Goal: Task Accomplishment & Management: Manage account settings

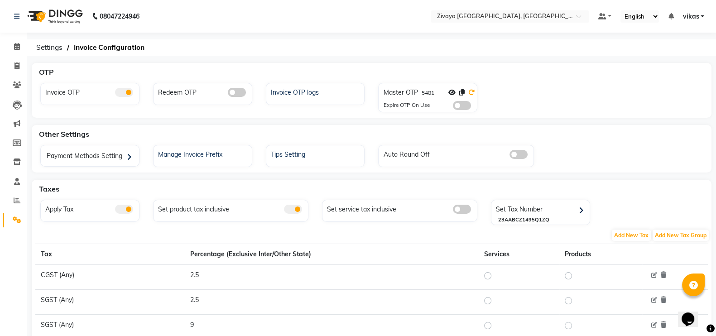
click at [468, 92] on icon at bounding box center [471, 92] width 6 height 6
click at [22, 47] on span at bounding box center [17, 47] width 16 height 10
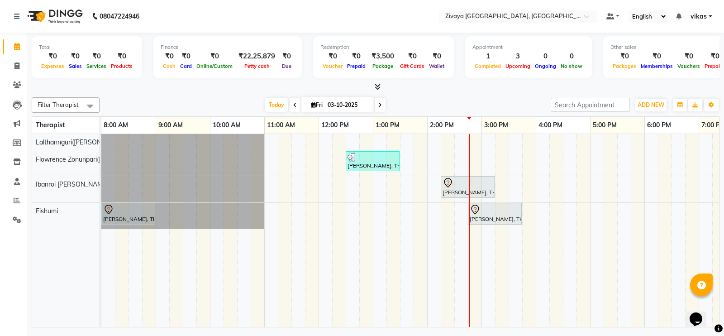
click at [292, 108] on span at bounding box center [295, 105] width 11 height 14
type input "02-10-2025"
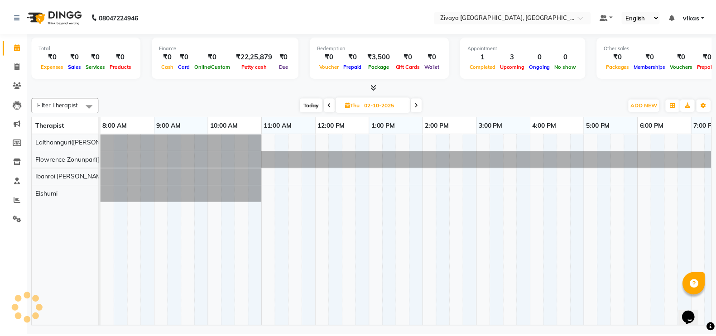
scroll to position [0, 251]
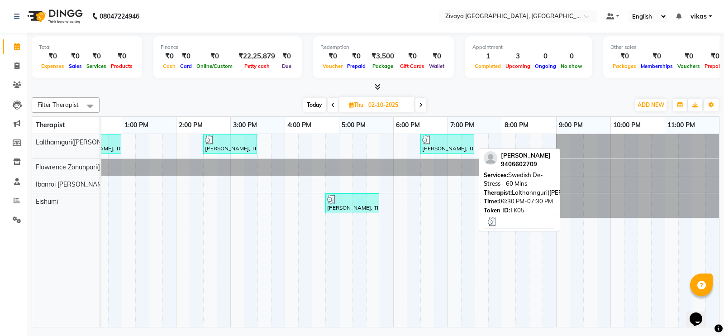
click at [443, 142] on div at bounding box center [447, 139] width 50 height 9
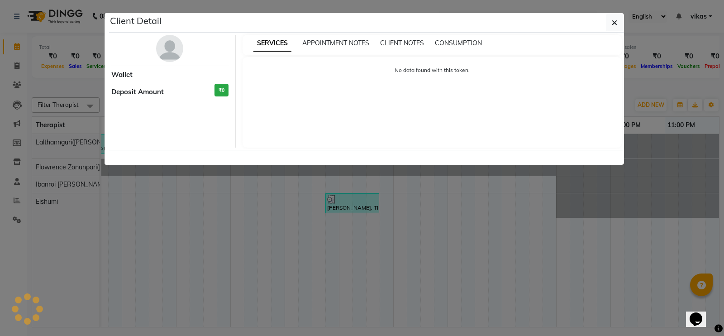
select select "3"
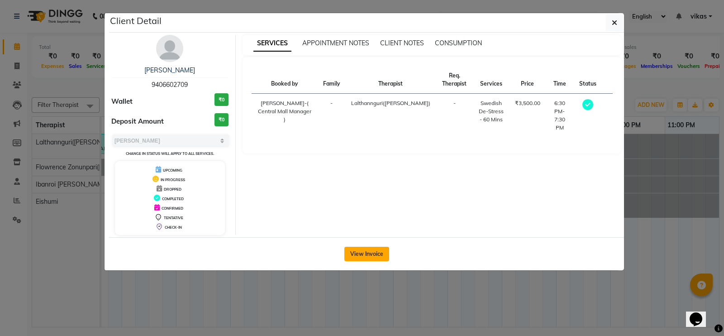
click at [369, 252] on button "View Invoice" at bounding box center [366, 254] width 45 height 14
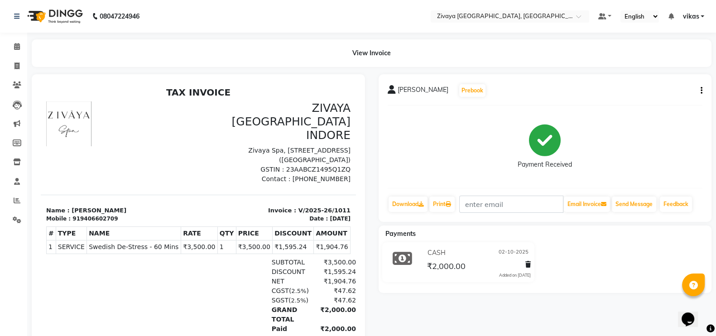
click at [699, 92] on button "button" at bounding box center [699, 91] width 5 height 10
click at [659, 87] on div "Edit Item Staff" at bounding box center [656, 90] width 62 height 11
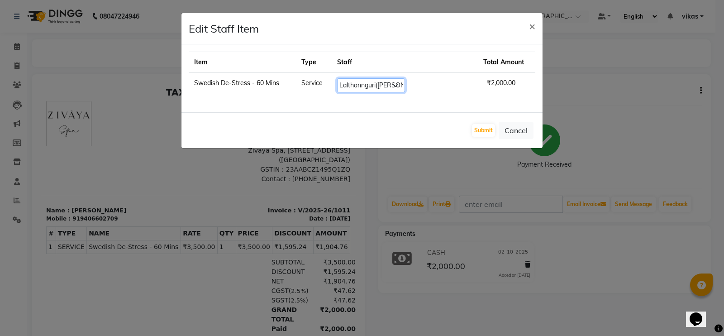
click at [405, 88] on select "Select Eishumi Flowrence Zonunpari([PERSON_NAME]) [PERSON_NAME] [PERSON_NAME] (…" at bounding box center [371, 85] width 68 height 14
select select "79832"
click at [351, 78] on select "Select Eishumi Flowrence Zonunpari([PERSON_NAME]) [PERSON_NAME] [PERSON_NAME] (…" at bounding box center [371, 85] width 68 height 14
click at [486, 131] on button "Submit" at bounding box center [483, 130] width 23 height 13
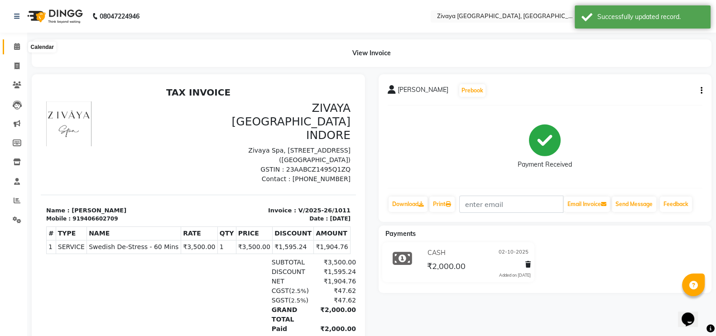
click at [16, 46] on icon at bounding box center [17, 46] width 6 height 7
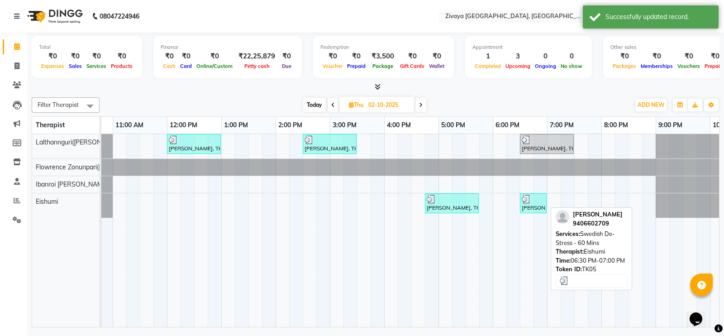
click at [545, 202] on div "[PERSON_NAME], TK05, 06:30 PM-07:00 PM, Swedish De-Stress - 60 Mins" at bounding box center [533, 203] width 25 height 17
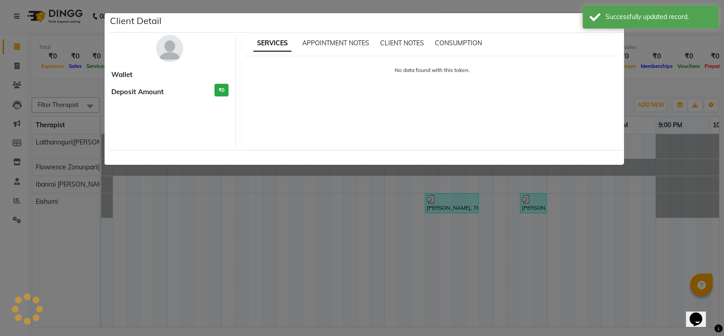
select select "3"
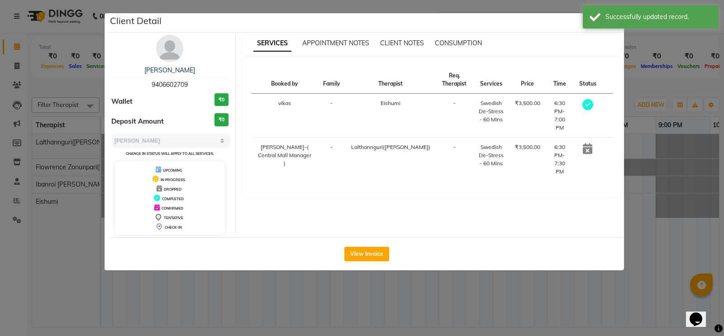
click at [697, 170] on ngb-modal-window "Client Detail [PERSON_NAME] 9406602709 Wallet ₹0 Deposit Amount ₹0 Select MARK …" at bounding box center [362, 168] width 724 height 336
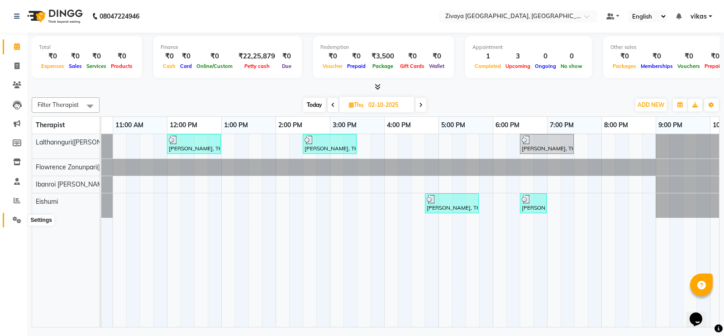
click at [17, 220] on icon at bounding box center [17, 219] width 9 height 7
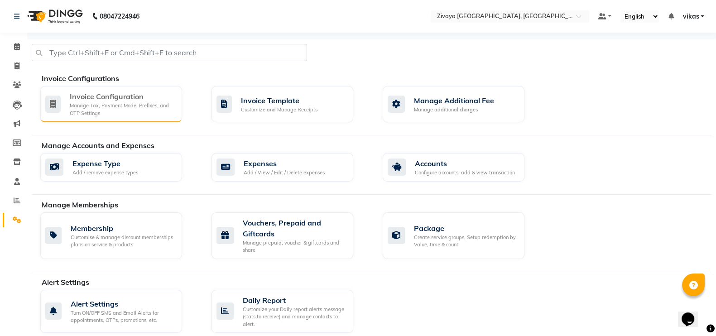
click at [101, 113] on div "Manage Tax, Payment Mode, Prefixes, and OTP Settings" at bounding box center [122, 109] width 105 height 15
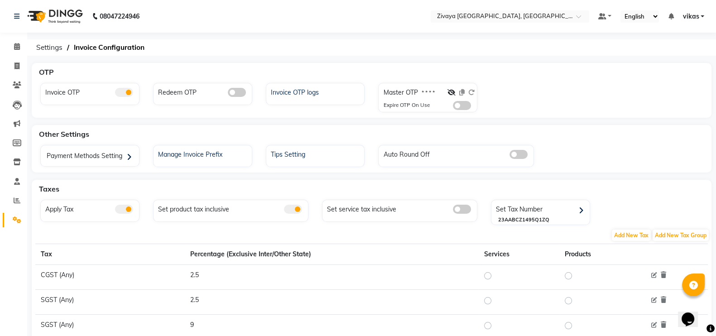
click at [453, 96] on div at bounding box center [460, 94] width 27 height 13
click at [453, 96] on span at bounding box center [451, 92] width 8 height 8
click at [451, 93] on icon at bounding box center [451, 92] width 8 height 6
click at [451, 93] on icon at bounding box center [451, 92] width 7 height 6
click at [451, 96] on span at bounding box center [451, 92] width 8 height 8
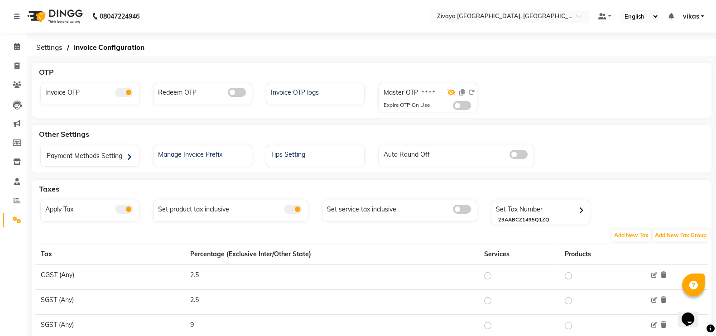
click at [453, 91] on icon at bounding box center [451, 92] width 8 height 6
click at [453, 91] on icon at bounding box center [451, 92] width 7 height 6
click at [453, 91] on icon at bounding box center [451, 92] width 8 height 6
click at [453, 91] on icon at bounding box center [451, 92] width 7 height 6
click at [457, 101] on span at bounding box center [462, 105] width 18 height 9
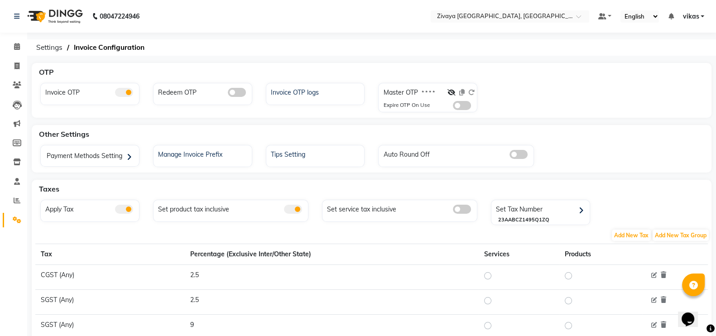
click at [453, 107] on input "checkbox" at bounding box center [453, 107] width 0 height 0
click at [10, 42] on span at bounding box center [17, 47] width 16 height 10
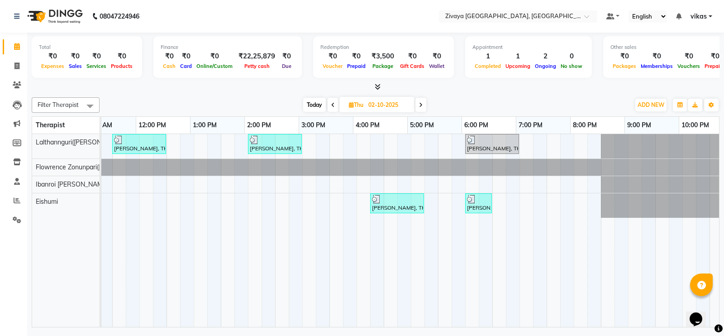
scroll to position [0, 206]
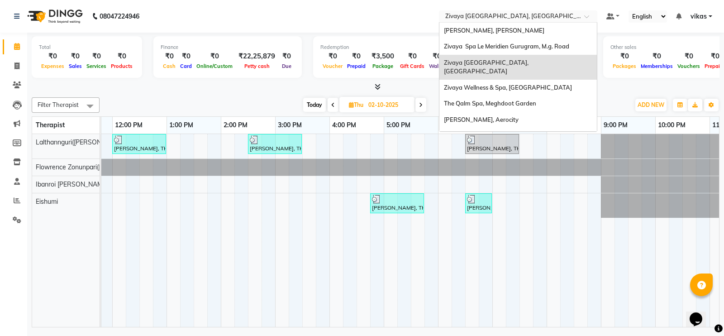
click at [489, 11] on div "Select Location × [GEOGRAPHIC_DATA], [GEOGRAPHIC_DATA]" at bounding box center [518, 16] width 158 height 12
click at [478, 30] on span "[PERSON_NAME], [PERSON_NAME]" at bounding box center [494, 30] width 100 height 7
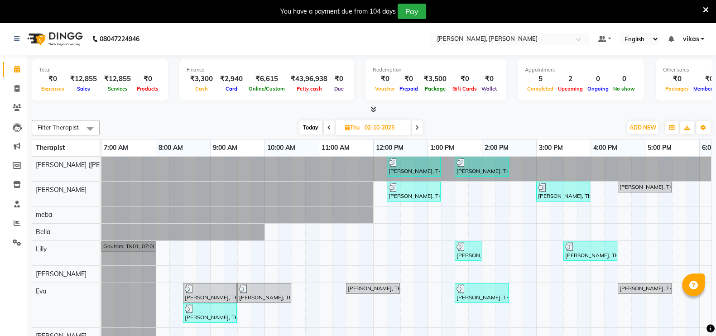
click at [706, 10] on icon at bounding box center [706, 10] width 6 height 8
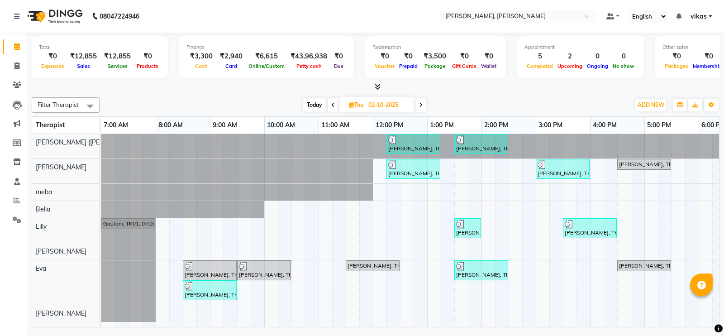
click at [310, 107] on span "Today" at bounding box center [314, 105] width 23 height 14
type input "03-10-2025"
